Goal: Use online tool/utility: Utilize a website feature to perform a specific function

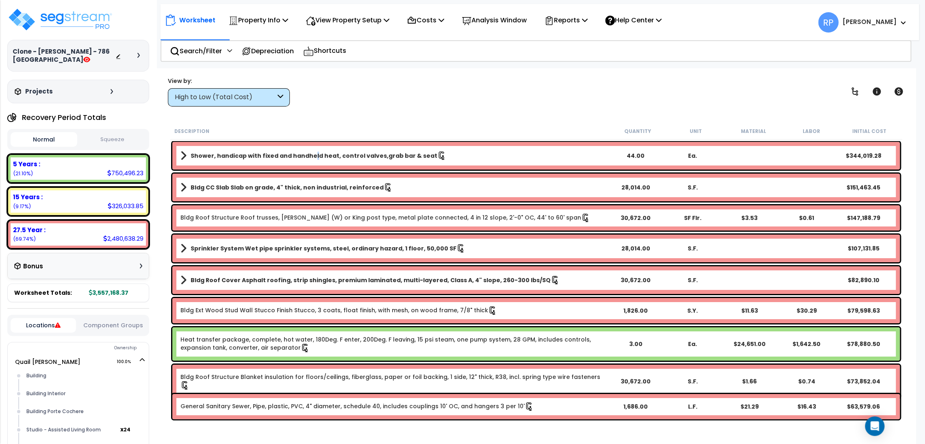
click at [309, 150] on div "Shower, handicap with fixed and handheld heat, control valves,grab bar & seat 4…" at bounding box center [535, 156] width 727 height 28
click at [187, 153] on link "Shower, handicap with fixed and handheld heat, control valves,grab bar & seat" at bounding box center [393, 155] width 427 height 11
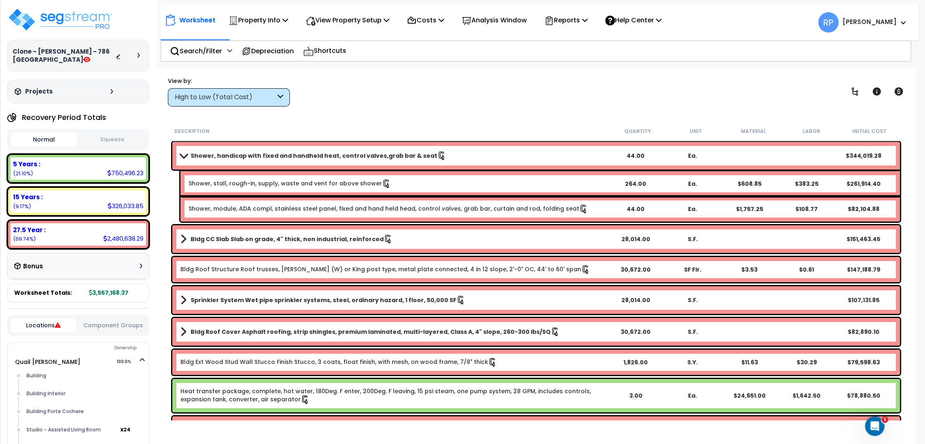
click at [237, 156] on b "Shower, handicap with fixed and handheld heat, control valves,grab bar & seat" at bounding box center [314, 156] width 247 height 8
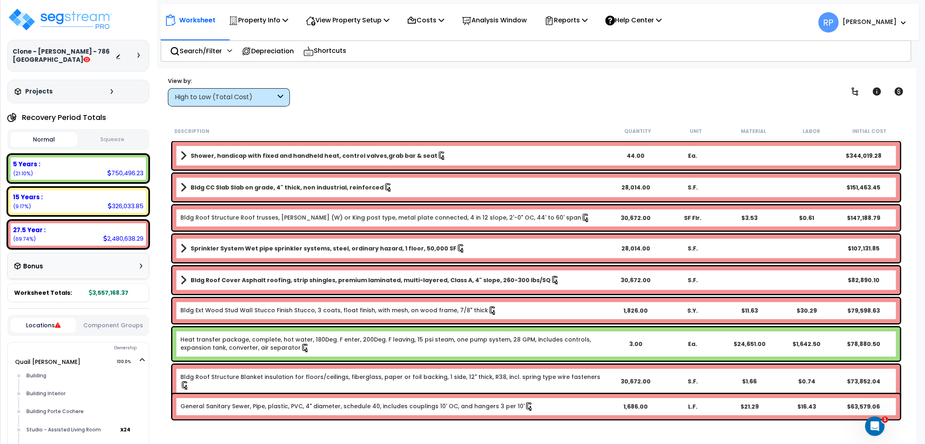
click at [237, 156] on b "Shower, handicap with fixed and handheld heat, control valves,grab bar & seat" at bounding box center [314, 156] width 247 height 8
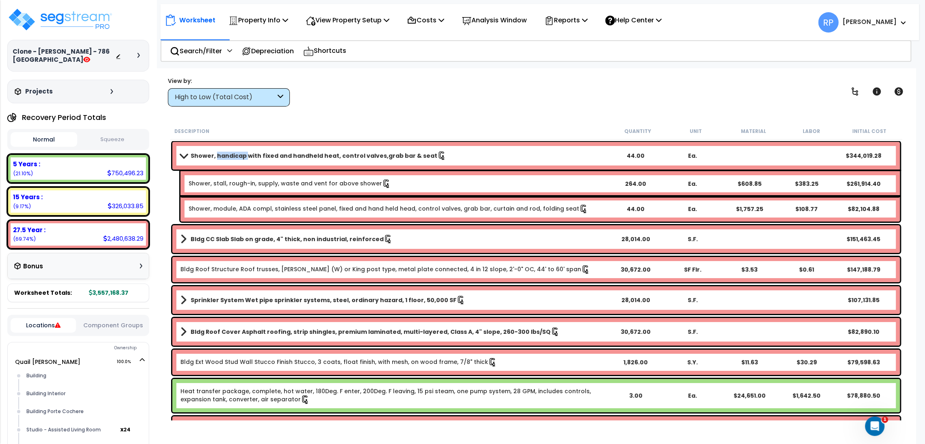
click at [239, 152] on b "Shower, handicap with fixed and handheld heat, control valves,grab bar & seat" at bounding box center [314, 156] width 247 height 8
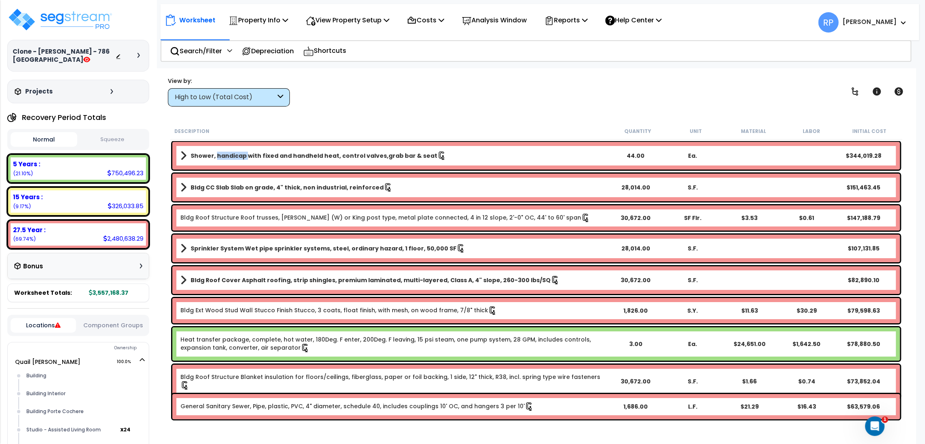
click at [239, 152] on b "Shower, handicap with fixed and handheld heat, control valves,grab bar & seat" at bounding box center [314, 156] width 247 height 8
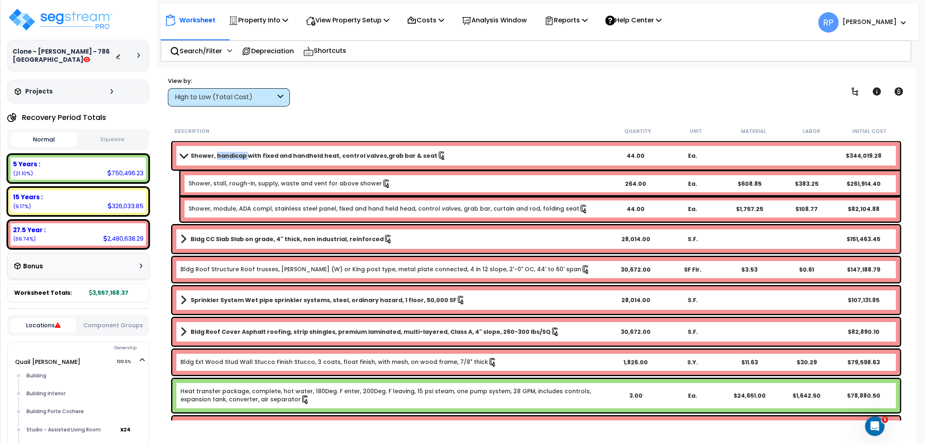
click at [244, 145] on div "Shower, handicap with fixed and handheld heat, control valves,grab bar & seat 4…" at bounding box center [535, 156] width 727 height 28
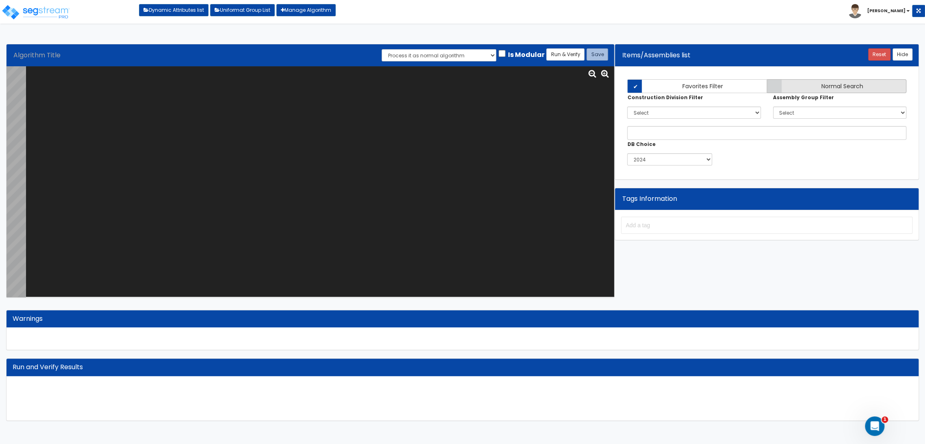
click at [821, 82] on span "Normal Search" at bounding box center [842, 86] width 42 height 8
click at [0, 0] on input "Normal Search" at bounding box center [0, 0] width 0 height 0
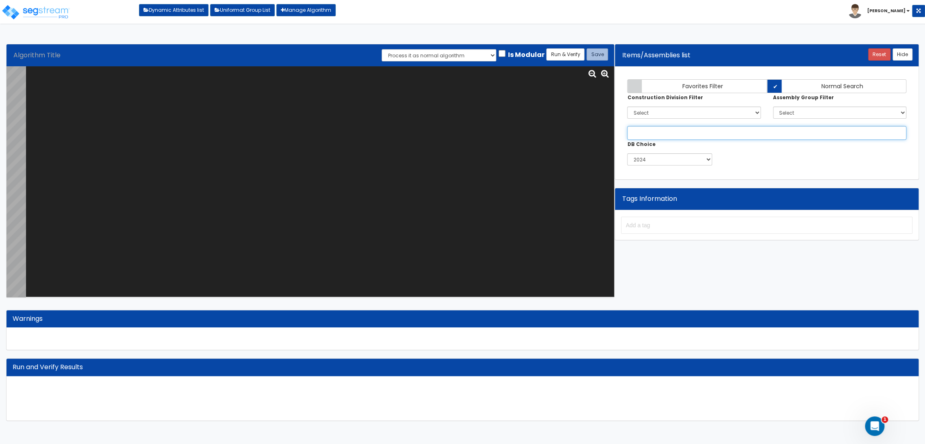
click at [755, 132] on input "text" at bounding box center [766, 133] width 279 height 14
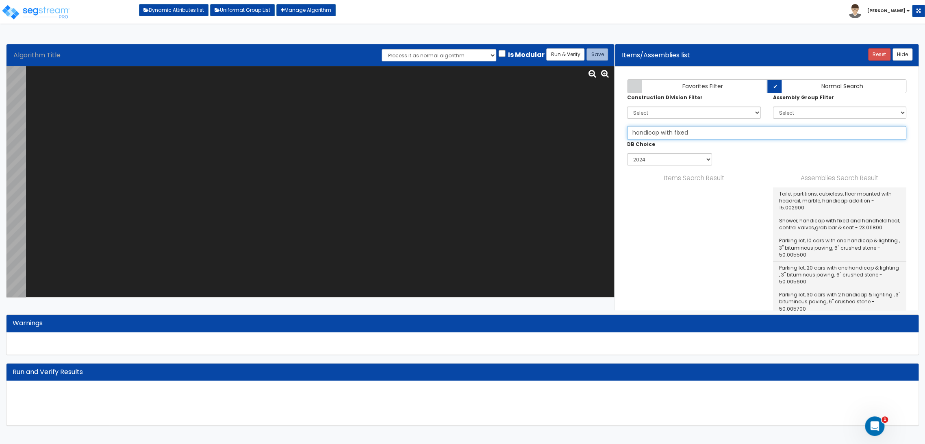
type input "handicap with fixed"
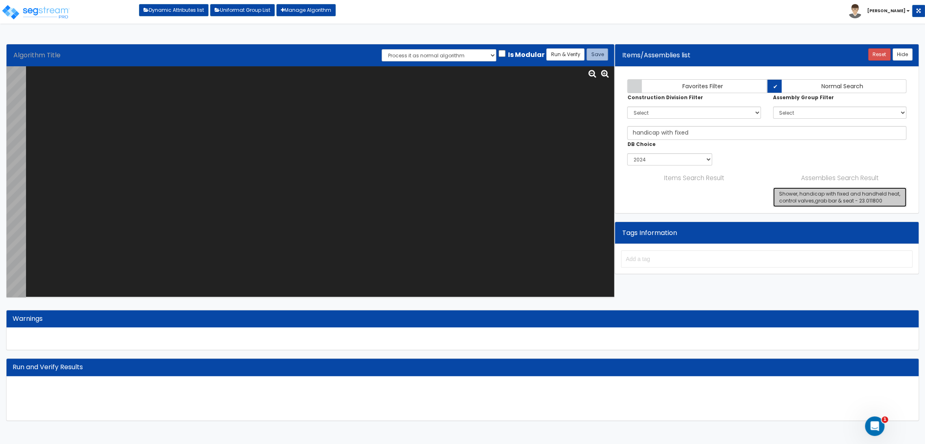
click at [788, 191] on link "Shower, handicap with fixed and handheld heat, control valves,grab bar & seat -…" at bounding box center [839, 197] width 133 height 20
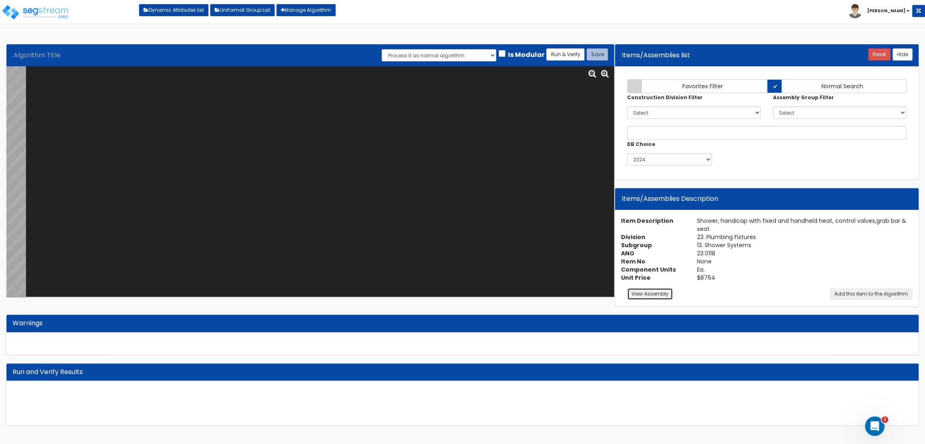
click at [656, 289] on button "View Assembly" at bounding box center [650, 294] width 46 height 12
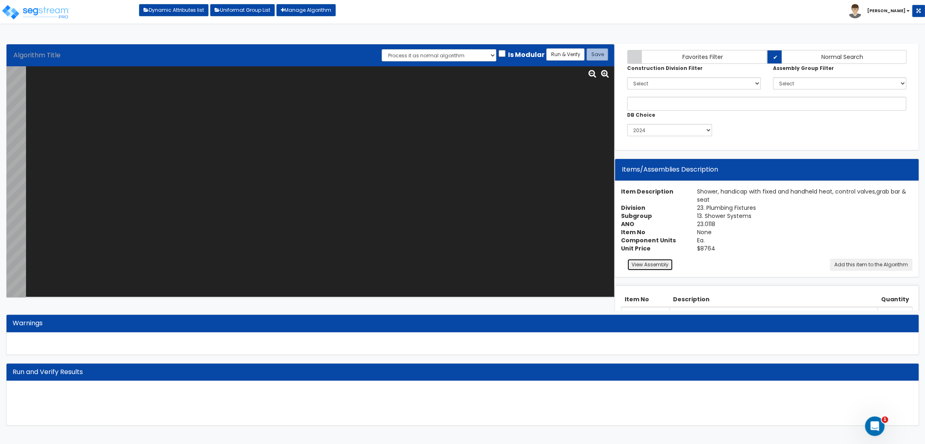
scroll to position [45, 0]
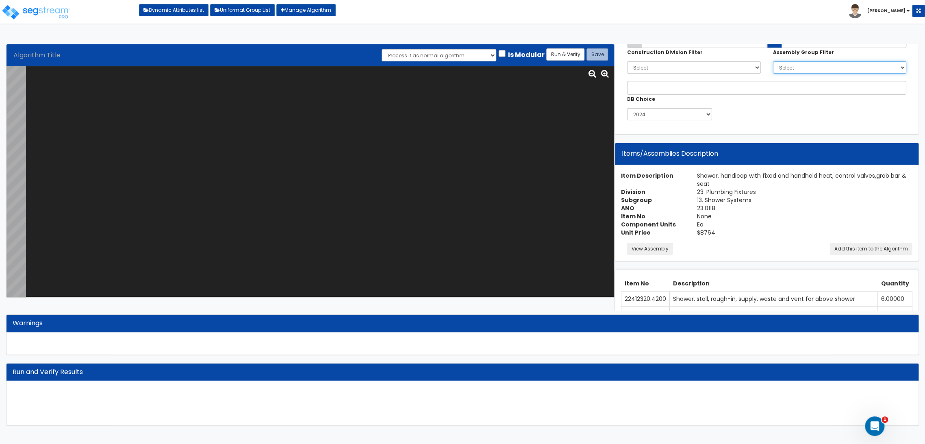
click at [795, 64] on select "Select 0. Custom Assembly 1. Standard Foundations 2. Special Foundations 3. Sla…" at bounding box center [839, 67] width 133 height 12
select select "23"
click at [773, 61] on select "Select 0. Custom Assembly 1. Standard Foundations 2. Special Foundations 3. Sla…" at bounding box center [839, 67] width 133 height 12
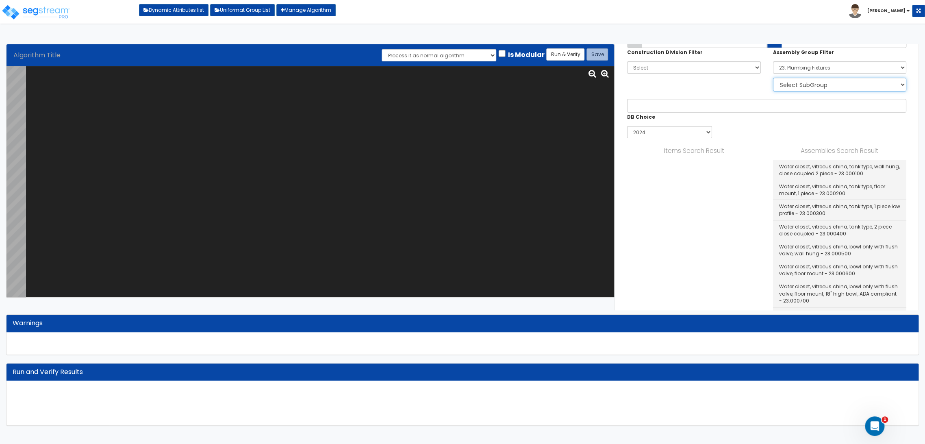
click at [809, 82] on select "Select SubGroup 1. Water Closet Systems 2. Water Closets, Group 3. Urinal Syste…" at bounding box center [839, 85] width 133 height 14
select select "13"
click at [773, 78] on select "Select SubGroup 1. Water Closet Systems 2. Water Closets, Group 3. Urinal Syste…" at bounding box center [839, 85] width 133 height 14
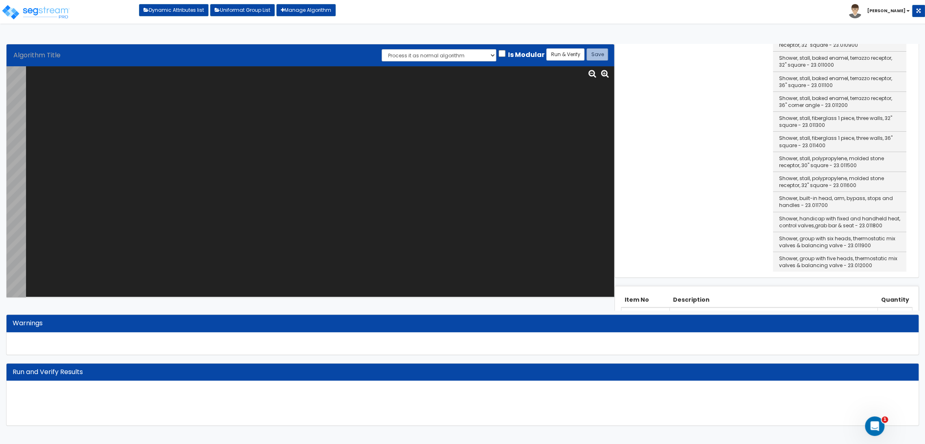
scroll to position [226, 0]
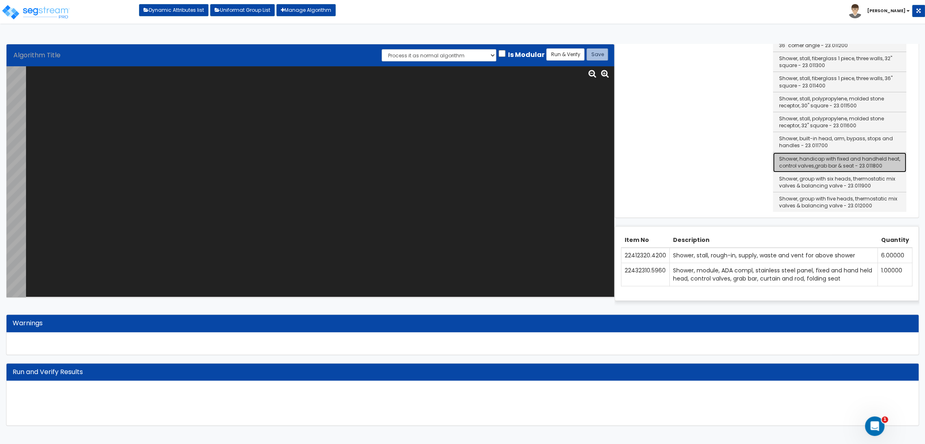
click at [829, 155] on link "Shower, handicap with fixed and handheld heat, control valves,grab bar & seat -…" at bounding box center [839, 162] width 133 height 20
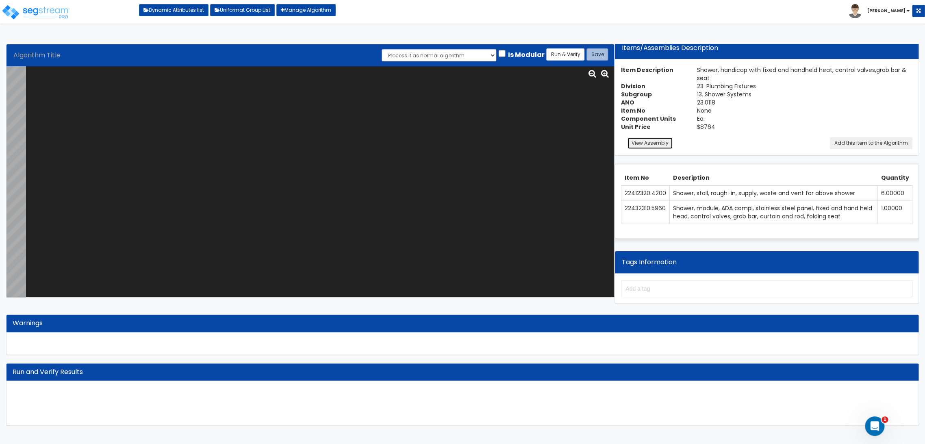
click at [652, 142] on button "View Assembly" at bounding box center [650, 143] width 46 height 12
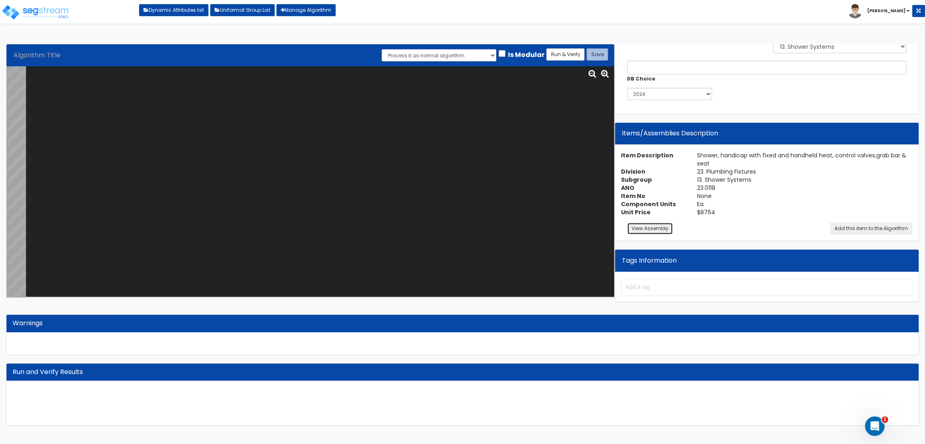
scroll to position [82, 0]
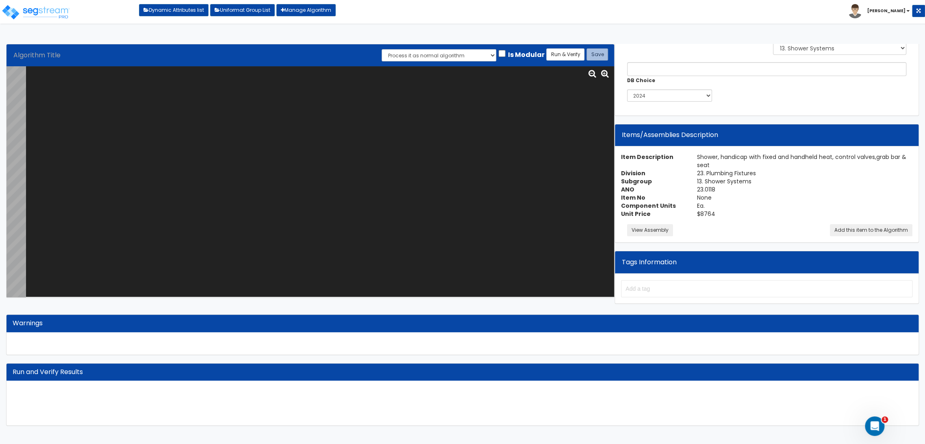
click at [661, 222] on div "Item Description Shower, handicap with fixed and handheld heat, control valves,…" at bounding box center [767, 195] width 304 height 96
click at [660, 225] on button "View Assembly" at bounding box center [650, 230] width 46 height 12
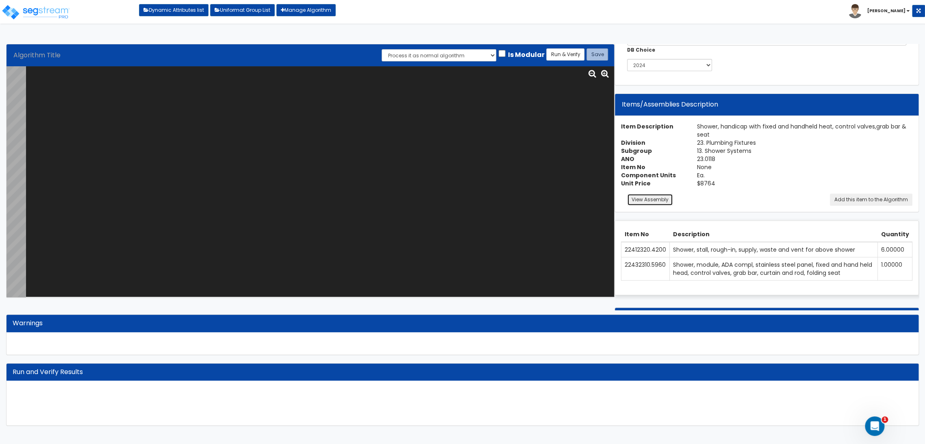
scroll to position [127, 0]
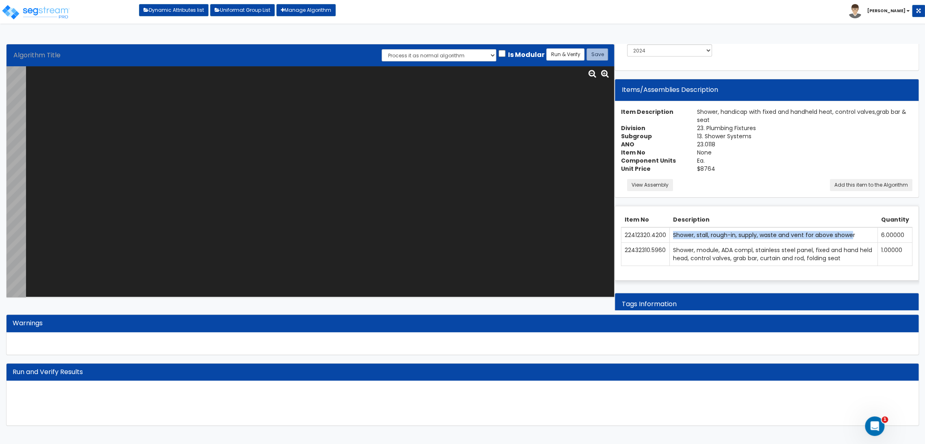
drag, startPoint x: 671, startPoint y: 234, endPoint x: 853, endPoint y: 237, distance: 181.7
click at [853, 237] on td "Shower, stall, rough-in, supply, waste and vent for above shower" at bounding box center [774, 234] width 208 height 15
click at [914, 266] on div "Item No Description Quantity 22412320.4200 Shower, stall, rough-in, supply, was…" at bounding box center [767, 243] width 304 height 74
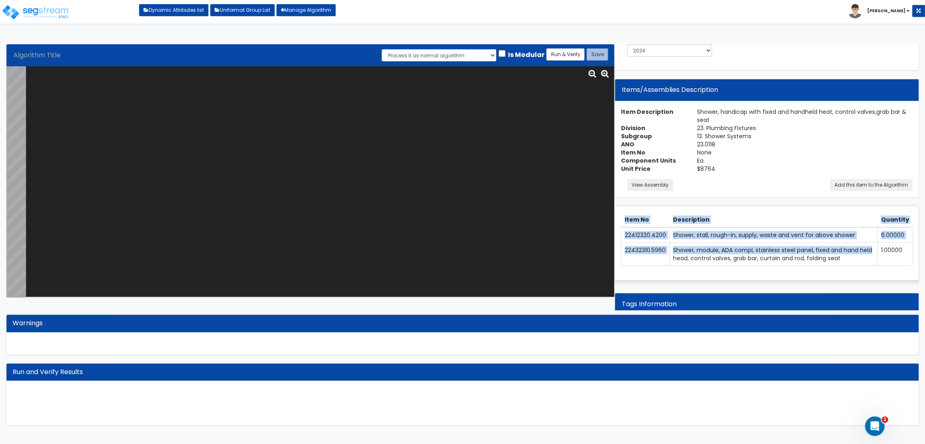
click at [852, 256] on td "Shower, module, ADA compl, stainless steel panel, fixed and hand held head, con…" at bounding box center [774, 254] width 208 height 23
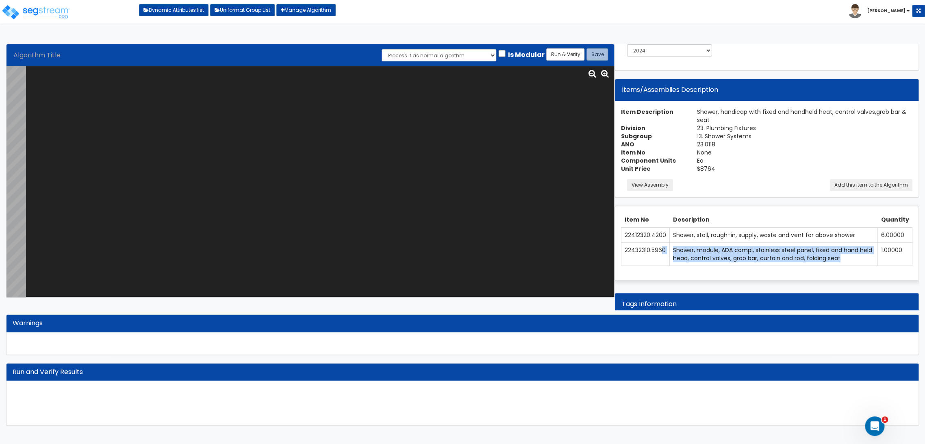
drag, startPoint x: 852, startPoint y: 259, endPoint x: 662, endPoint y: 245, distance: 190.7
click at [662, 245] on tr "22432310.5960 Shower, module, ADA compl, stainless steel panel, fixed and hand …" at bounding box center [766, 254] width 291 height 23
click at [673, 248] on td "Shower, module, ADA compl, stainless steel panel, fixed and hand held head, con…" at bounding box center [774, 254] width 208 height 23
copy td "Shower, module, ADA compl, stainless steel panel, fixed and hand held head, con…"
click at [427, 180] on textarea at bounding box center [320, 181] width 588 height 231
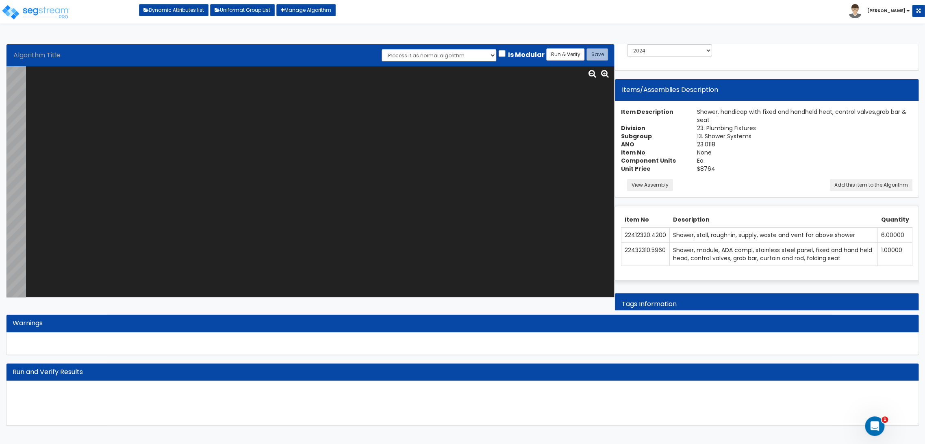
paste textarea "Shower, module, ADA compl, stainless steel panel, fixed and hand held head, con…"
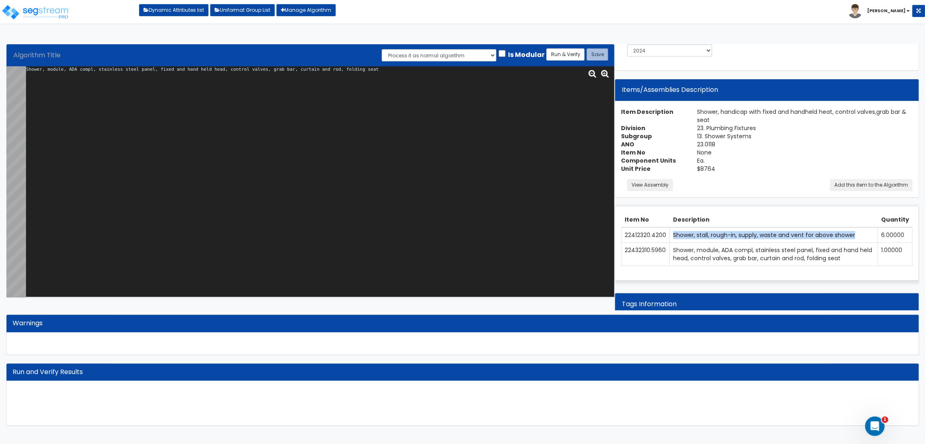
drag, startPoint x: 671, startPoint y: 235, endPoint x: 857, endPoint y: 233, distance: 186.1
click at [857, 233] on td "Shower, stall, rough-in, supply, waste and vent for above shower" at bounding box center [774, 234] width 208 height 15
copy td "Shower, stall, rough-in, supply, waste and vent for above shower"
click at [312, 93] on textarea "Shower, module, ADA compl, stainless steel panel, fixed and hand held head, con…" at bounding box center [320, 181] width 588 height 231
paste textarea "Shower, stall, rough-in, supply, waste and vent for above shower"
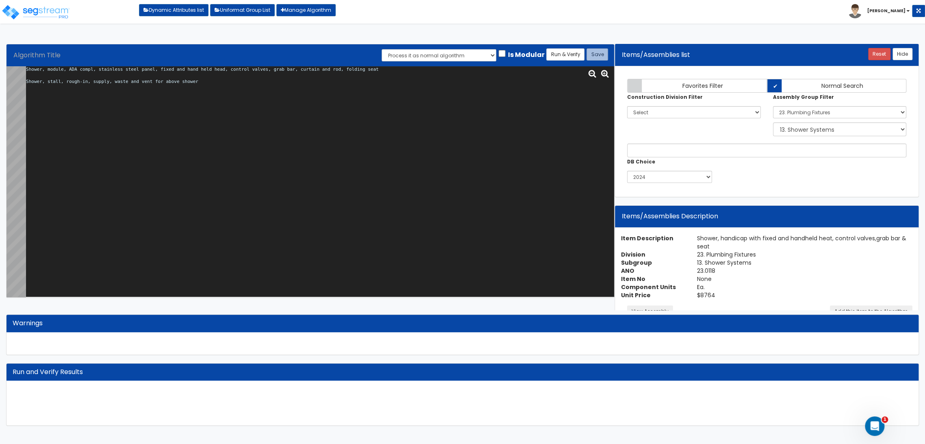
scroll to position [0, 0]
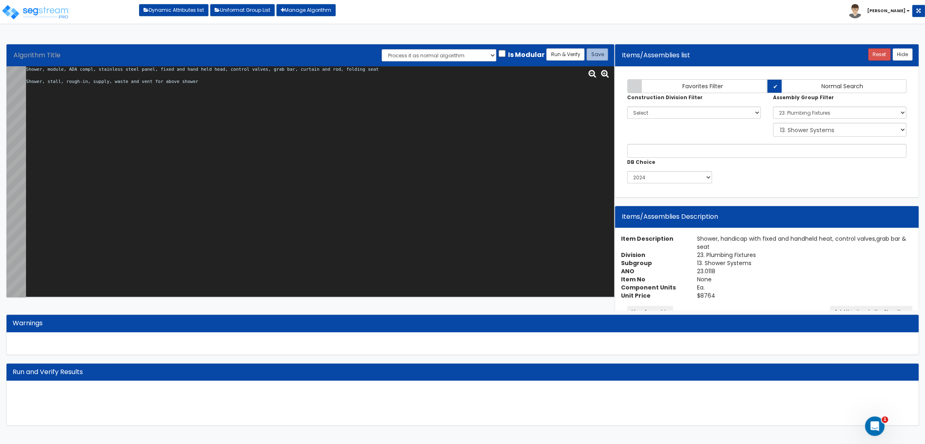
type textarea "Shower, module, ADA compl, stainless steel panel, fixed and hand held head, con…"
click at [797, 109] on select "Select 0. Custom Assembly 1. Standard Foundations 2. Special Foundations 3. Sla…" at bounding box center [839, 112] width 133 height 12
select select
click at [773, 106] on select "Select 0. Custom Assembly 1. Standard Foundations 2. Special Foundations 3. Sla…" at bounding box center [839, 112] width 133 height 12
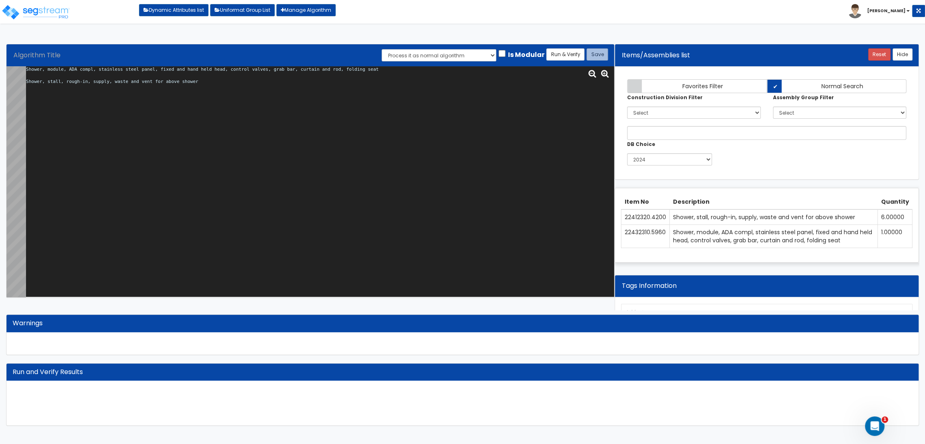
drag, startPoint x: 369, startPoint y: 70, endPoint x: 0, endPoint y: 46, distance: 369.8
click at [0, 46] on div "Algorithm Title Save Run & Verify Process it as normal algorithm Process it as …" at bounding box center [462, 235] width 925 height 398
click at [675, 133] on input "text" at bounding box center [766, 133] width 279 height 14
paste input "Shower, module, ADA compl, stainless steel panel, fixed and hand held head, con…"
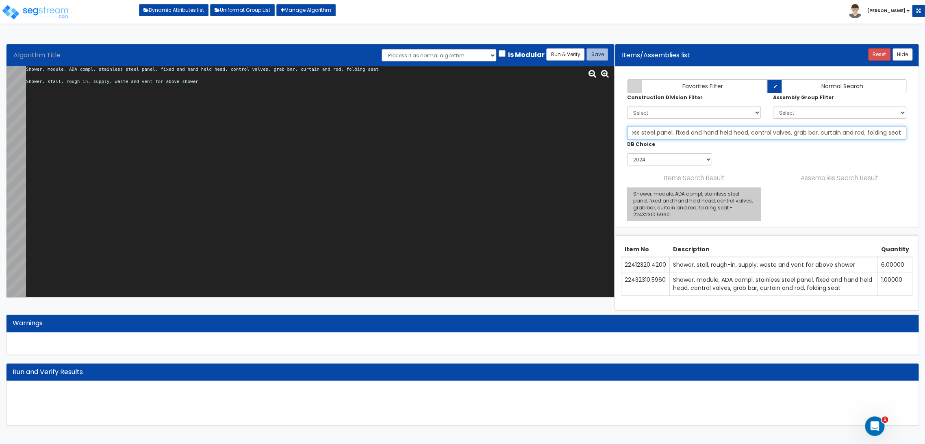
type input "Shower, module, ADA compl, stainless steel panel, fixed and hand held head, con…"
click at [678, 193] on link "Shower, module, ADA compl, stainless steel panel, fixed and hand held head, con…" at bounding box center [693, 204] width 133 height 34
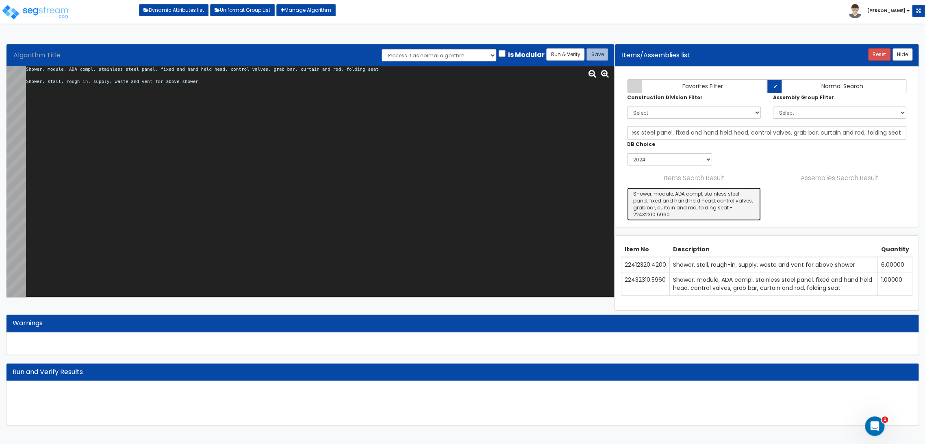
scroll to position [0, 0]
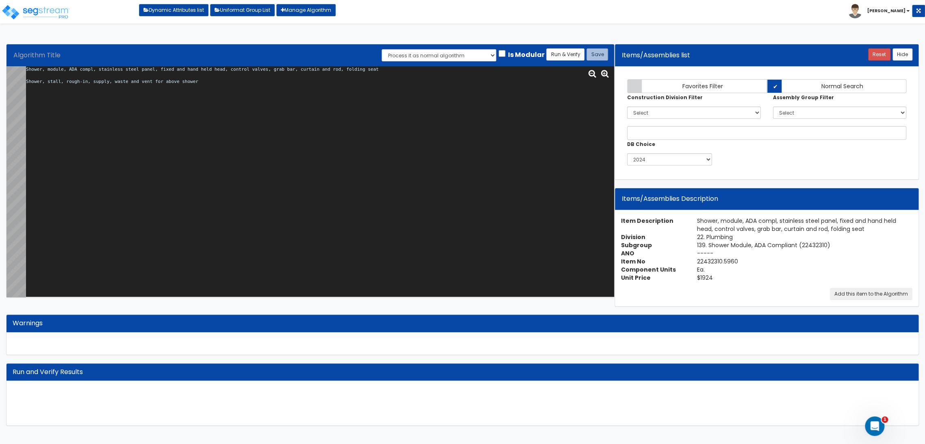
click at [8, 82] on tr "Shower, module, ADA compl, stainless steel panel, fixed and hand held head, con…" at bounding box center [311, 181] width 608 height 231
click at [677, 136] on input "text" at bounding box center [766, 133] width 279 height 14
paste input "Shower, stall, rough-in, supply, waste and vent for above shower"
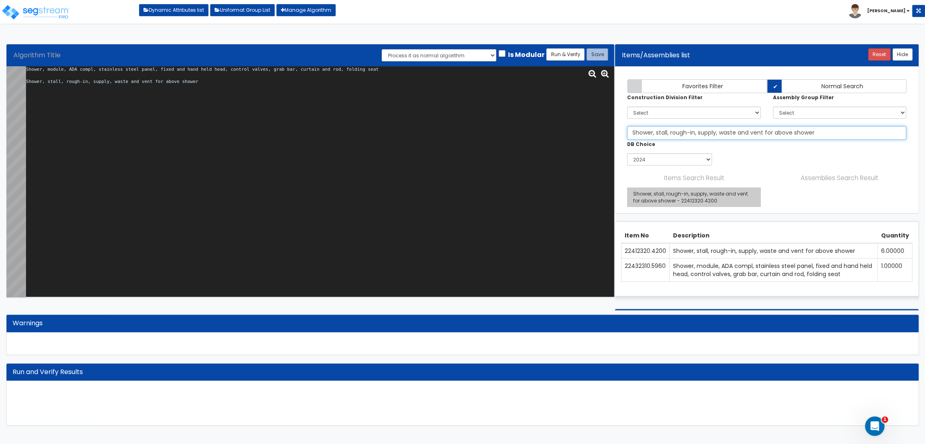
type input "Shower, stall, rough-in, supply, waste and vent for above shower"
click at [724, 195] on link "Shower, stall, rough-in, supply, waste and vent for above shower - 22412320.4200" at bounding box center [693, 197] width 133 height 20
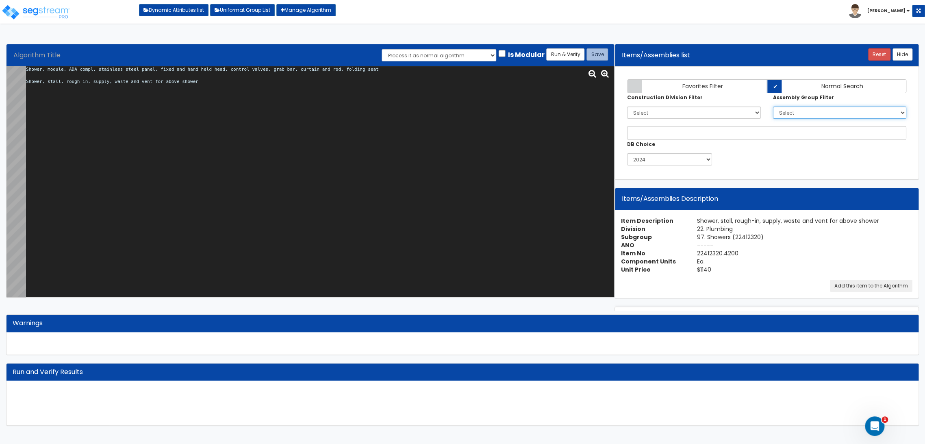
click at [791, 108] on select "Select 0. Custom Assembly 1. Standard Foundations 2. Special Foundations 3. Sla…" at bounding box center [839, 112] width 133 height 12
select select "23"
click at [773, 106] on select "Select 0. Custom Assembly 1. Standard Foundations 2. Special Foundations 3. Sla…" at bounding box center [839, 112] width 133 height 12
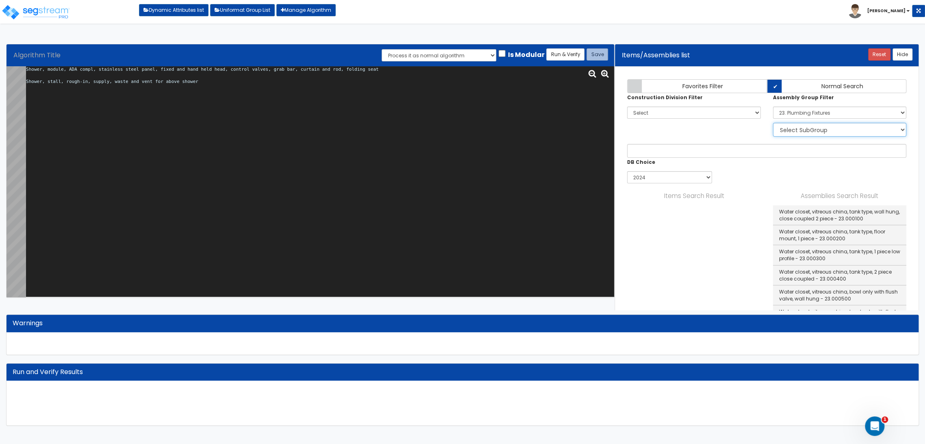
click at [801, 130] on select "Select SubGroup 1. Water Closet Systems 2. Water Closets, Group 3. Urinal Syste…" at bounding box center [839, 130] width 133 height 14
select select "13"
click at [773, 123] on select "Select SubGroup 1. Water Closet Systems 2. Water Closets, Group 3. Urinal Syste…" at bounding box center [839, 130] width 133 height 14
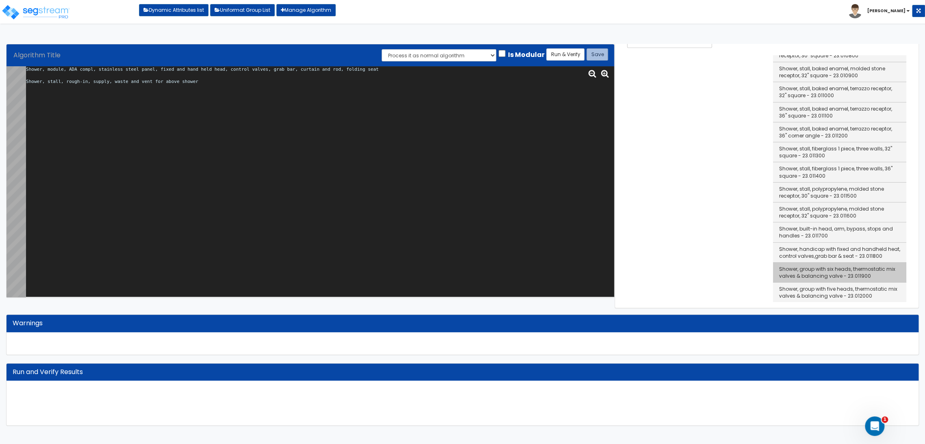
scroll to position [226, 0]
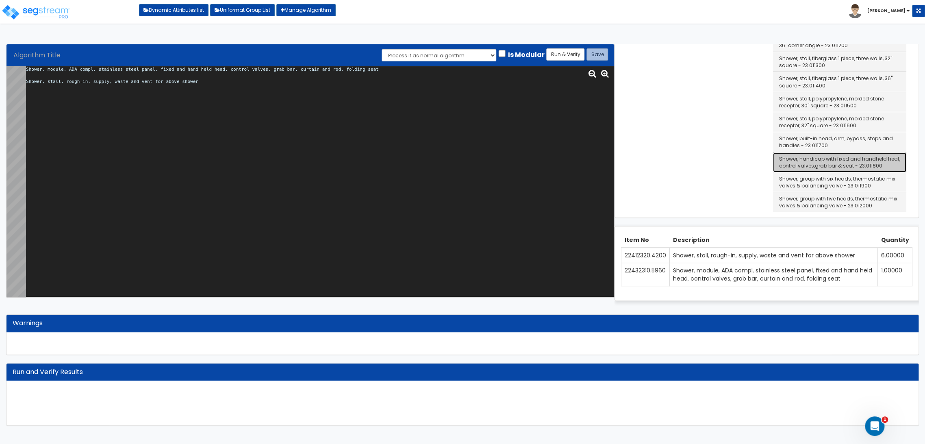
click at [824, 156] on link "Shower, handicap with fixed and handheld heat, control valves,grab bar & seat -…" at bounding box center [839, 162] width 133 height 20
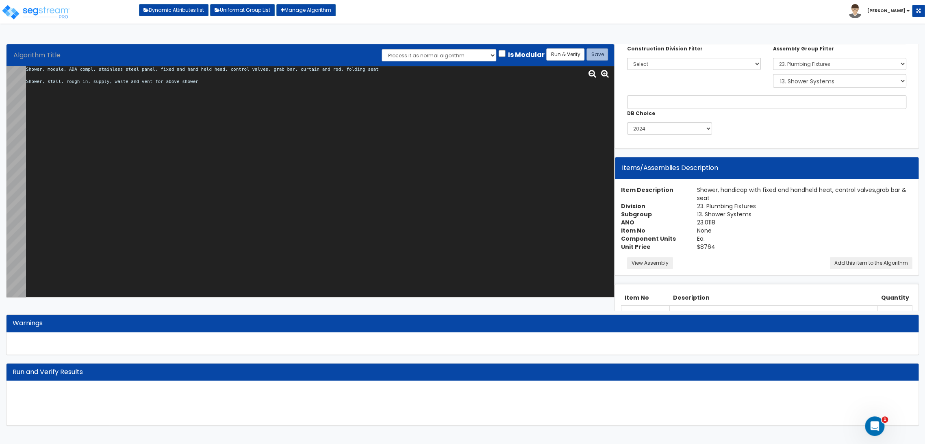
scroll to position [0, 0]
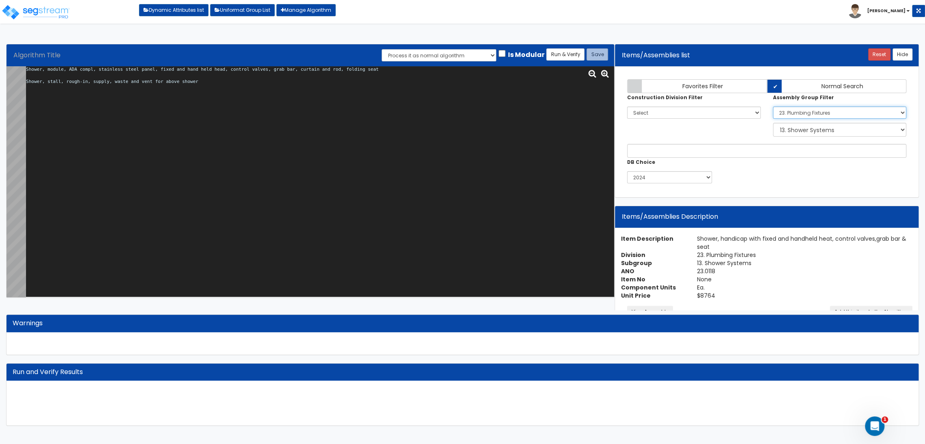
click at [813, 112] on select "Select 0. Custom Assembly 1. Standard Foundations 2. Special Foundations 3. Sla…" at bounding box center [839, 112] width 133 height 12
select select "3"
click at [773, 106] on select "Select 0. Custom Assembly 1. Standard Foundations 2. Special Foundations 3. Sla…" at bounding box center [839, 112] width 133 height 12
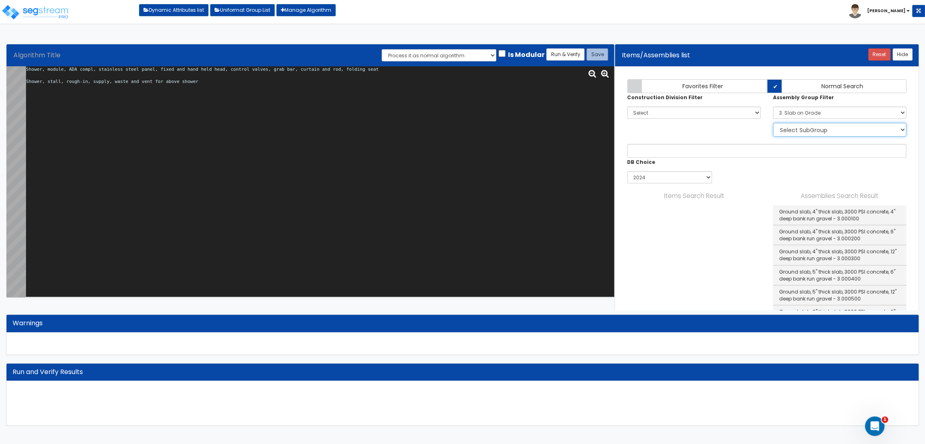
click at [809, 133] on select "Select SubGroup 1. Ground Slab w/ Bank Run Gravel 2. Plain & Reinforced" at bounding box center [839, 130] width 133 height 14
click at [654, 202] on div "Items Search Result" at bounding box center [693, 198] width 145 height 15
drag, startPoint x: 651, startPoint y: 176, endPoint x: 651, endPoint y: 181, distance: 5.3
click at [651, 176] on select "2015 2020 2021 2022 2023 2024 2025" at bounding box center [669, 177] width 85 height 12
select select "2015"
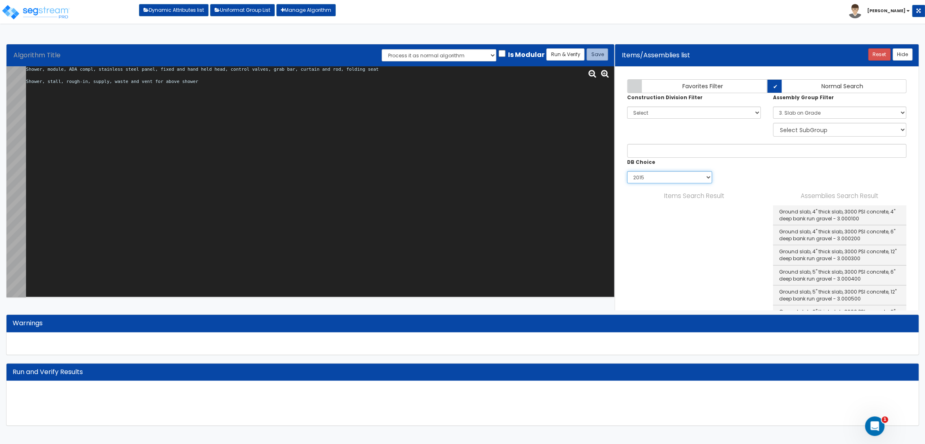
click at [627, 171] on select "2015 2020 2021 2022 2023 2024 2025" at bounding box center [669, 177] width 85 height 12
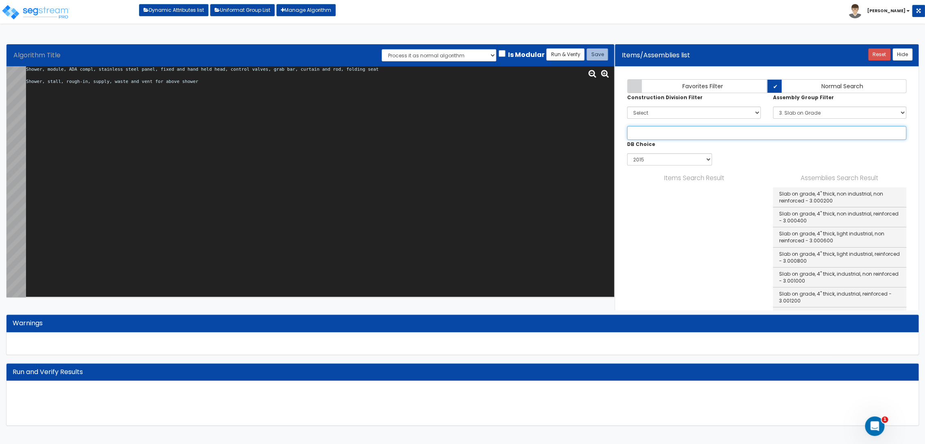
click at [801, 132] on input "text" at bounding box center [766, 133] width 279 height 14
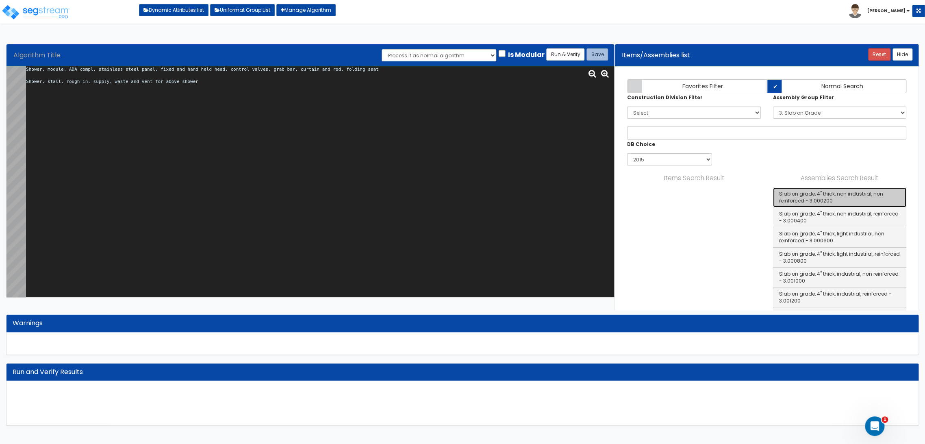
click at [808, 198] on link "Slab on grade, 4" thick, non industrial, non reinforced - 3.000200" at bounding box center [839, 197] width 133 height 20
click at [789, 199] on link "Slab on grade, 4" thick, non industrial, non reinforced - 3.000200" at bounding box center [839, 197] width 133 height 20
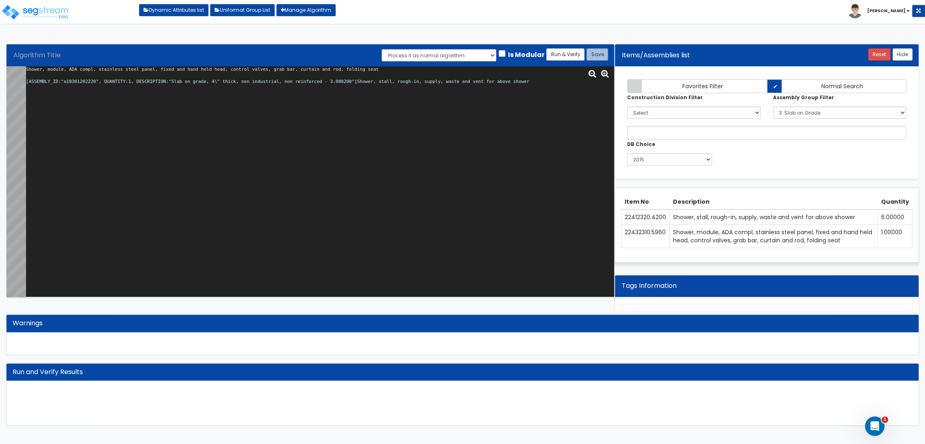
click at [499, 136] on textarea "Shower, module, ADA compl, stainless steel panel, fixed and hand held head, con…" at bounding box center [320, 181] width 588 height 231
click at [538, 84] on textarea "Shower, module, ADA compl, stainless steel panel, fixed and hand held head, con…" at bounding box center [320, 181] width 588 height 231
type textarea "Shower, module, ADA compl, stainless steel panel, fixed and hand held head, con…"
click at [719, 136] on input "text" at bounding box center [766, 133] width 279 height 14
